Goal: Navigation & Orientation: Find specific page/section

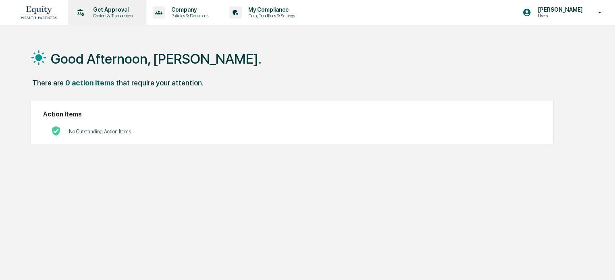
click at [109, 13] on p "Content & Transactions" at bounding box center [112, 16] width 50 height 6
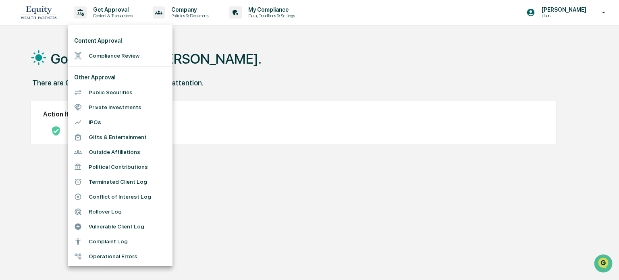
click at [602, 12] on div at bounding box center [309, 140] width 619 height 280
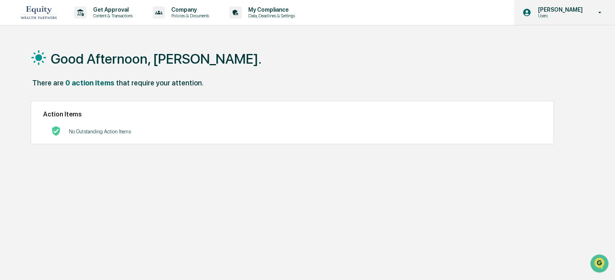
click at [600, 13] on icon at bounding box center [599, 13] width 3 height 2
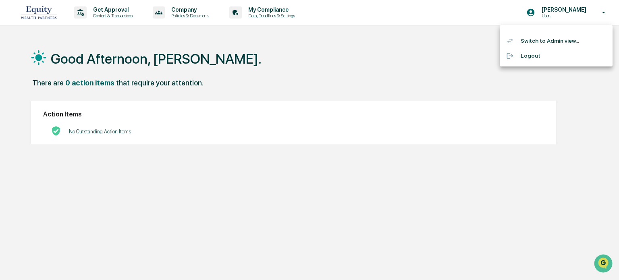
click at [557, 42] on li "Switch to Admin view..." at bounding box center [556, 40] width 113 height 15
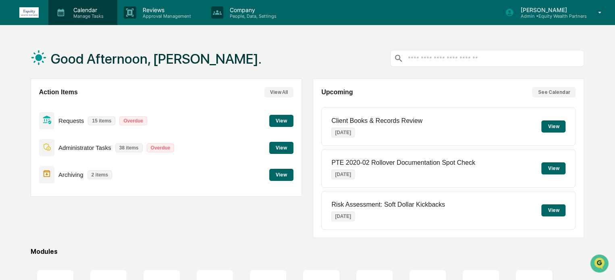
click at [91, 12] on p "Calendar" at bounding box center [87, 9] width 41 height 7
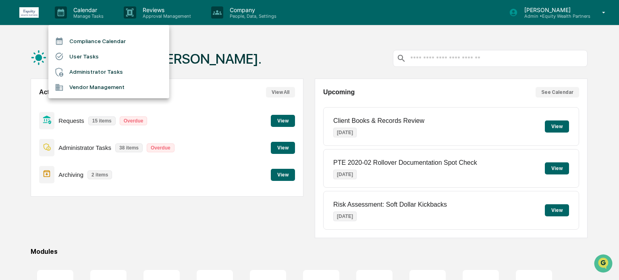
click at [162, 10] on div at bounding box center [309, 140] width 619 height 280
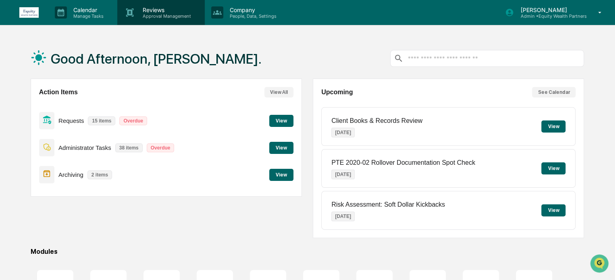
click at [162, 16] on p "Approval Management" at bounding box center [165, 16] width 59 height 6
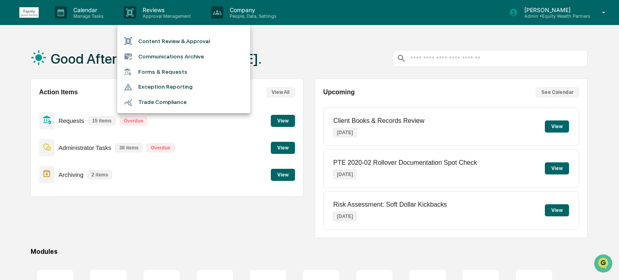
click at [256, 17] on div at bounding box center [309, 140] width 619 height 280
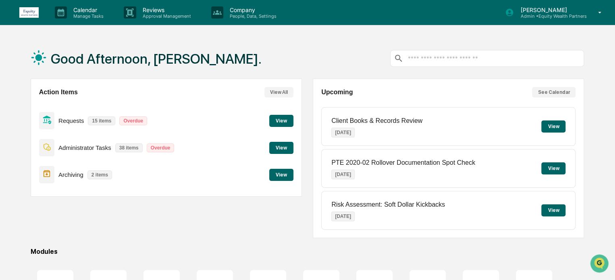
click at [244, 12] on p "Company" at bounding box center [251, 9] width 57 height 7
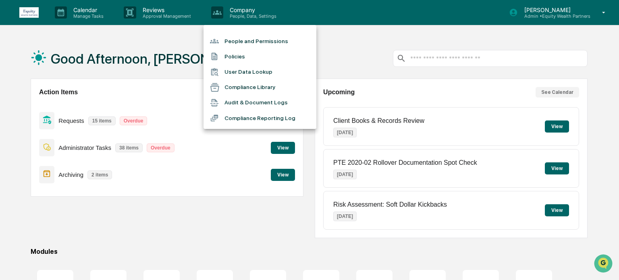
click at [157, 16] on div at bounding box center [309, 140] width 619 height 280
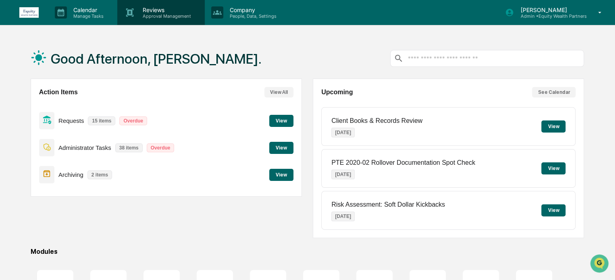
click at [163, 15] on p "Approval Management" at bounding box center [165, 16] width 59 height 6
